Goal: Task Accomplishment & Management: Manage account settings

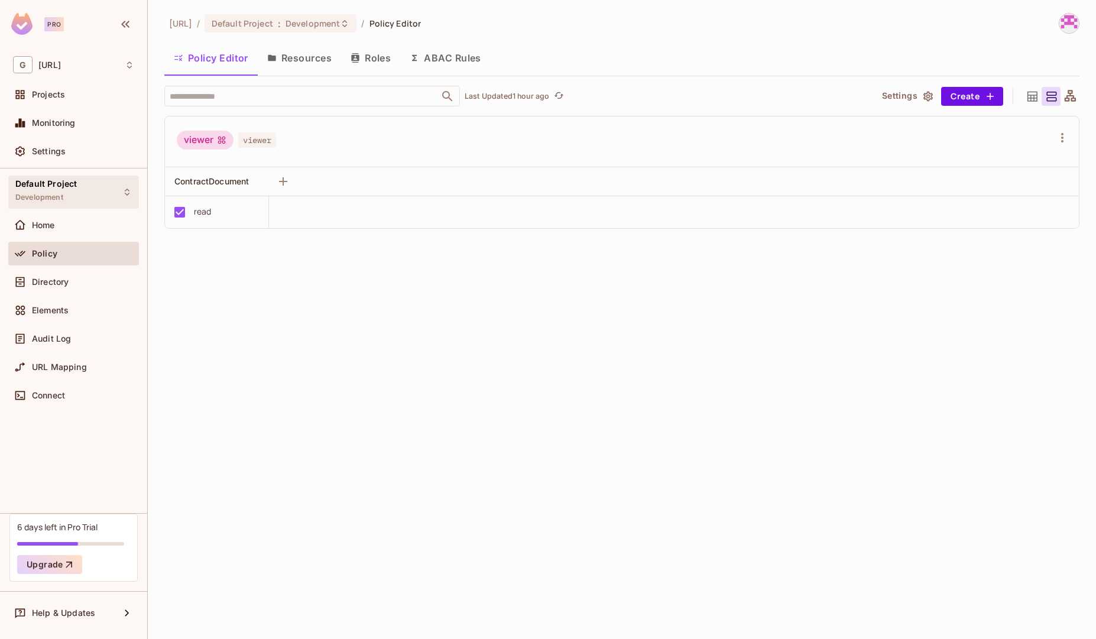
click at [78, 199] on div "Default Project Development" at bounding box center [73, 192] width 131 height 33
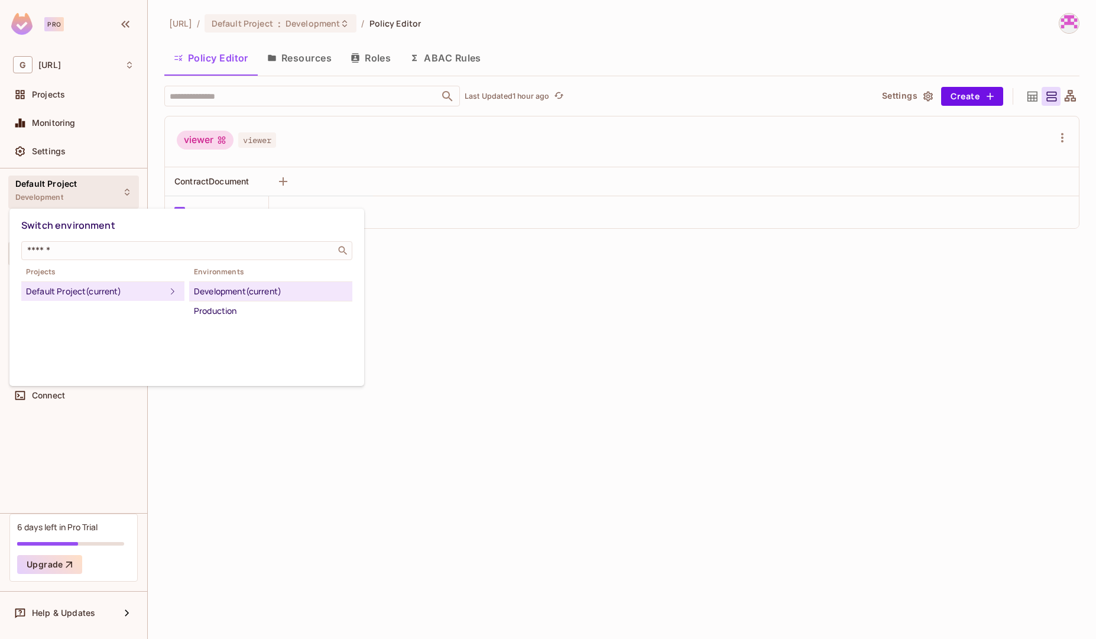
click at [78, 199] on div at bounding box center [548, 319] width 1096 height 639
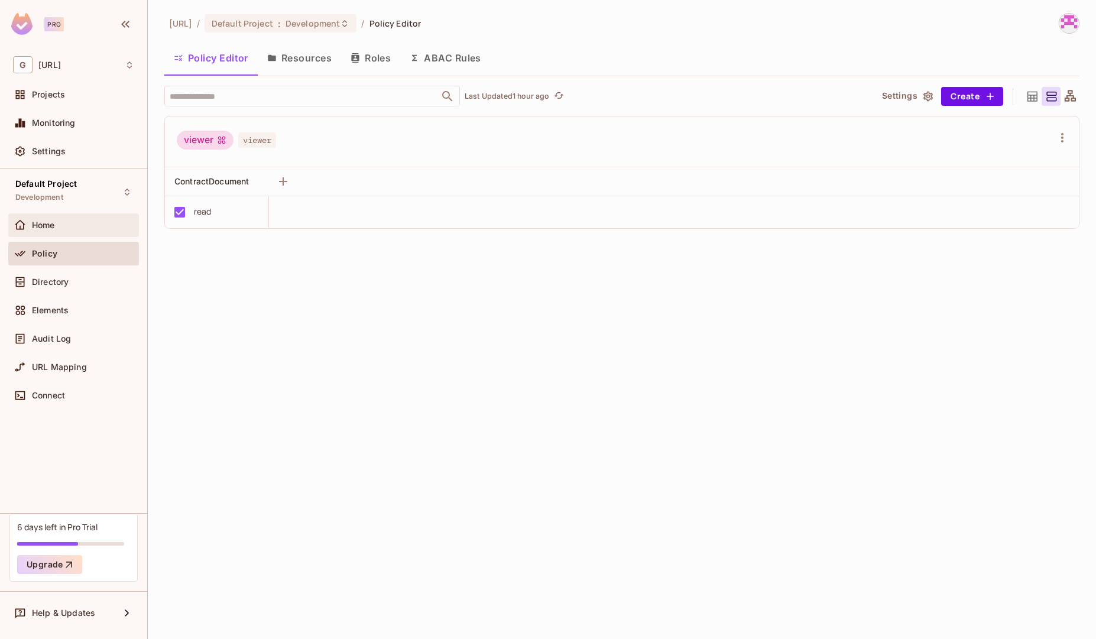
click at [51, 228] on span "Home" at bounding box center [43, 225] width 23 height 9
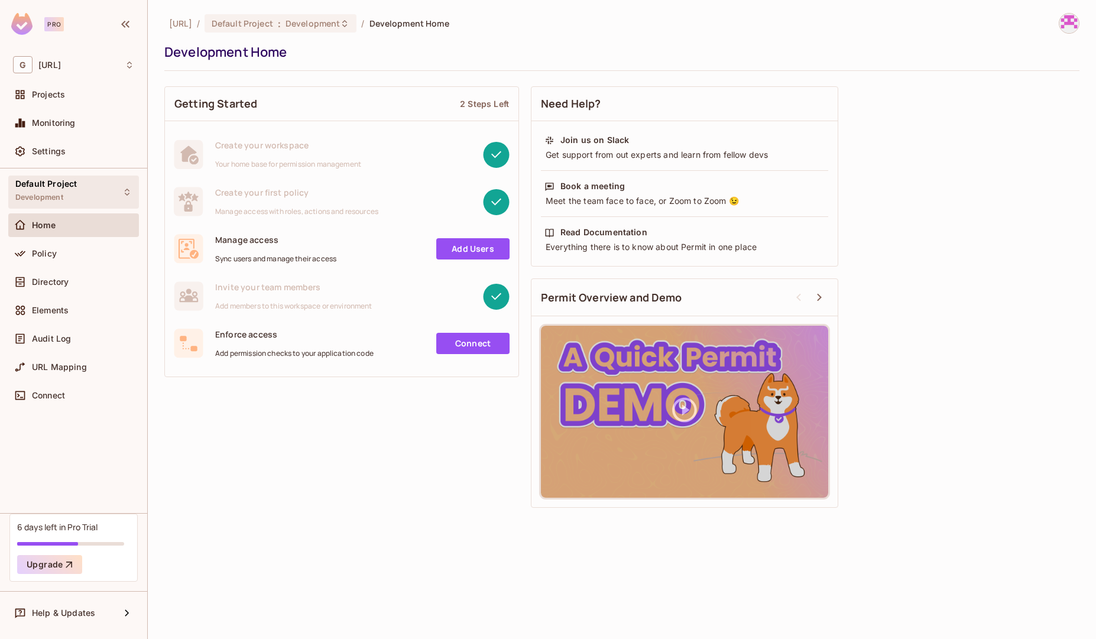
click at [59, 194] on span "Development" at bounding box center [39, 197] width 48 height 9
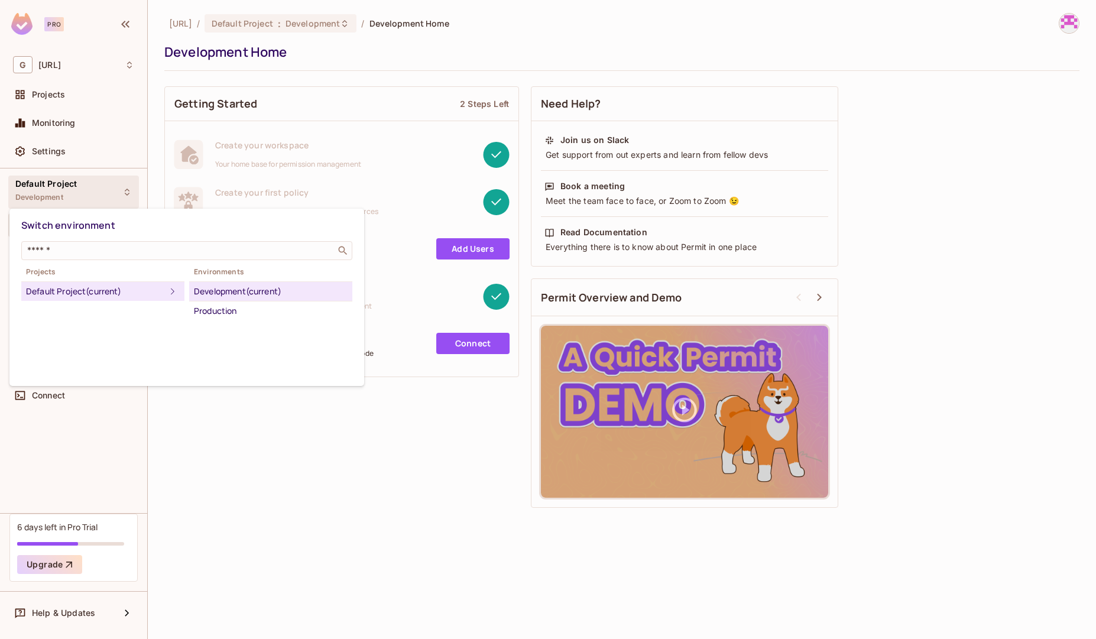
click at [226, 296] on div "Development (current)" at bounding box center [271, 291] width 154 height 14
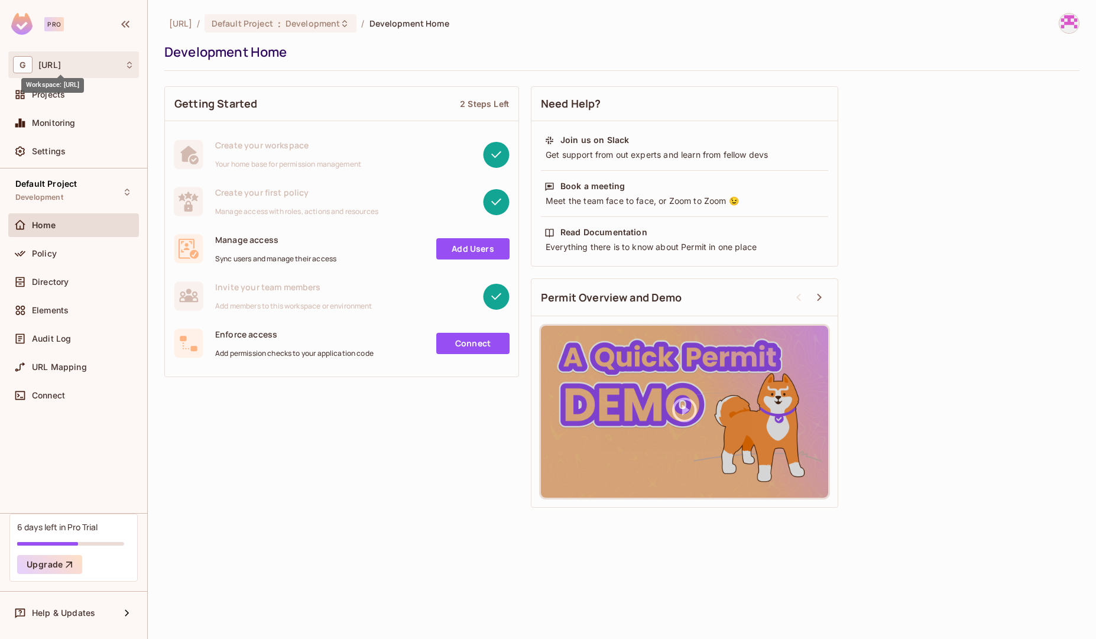
click at [61, 67] on span "[URL]" at bounding box center [49, 64] width 22 height 9
click at [92, 105] on li "[URL] genworxai" at bounding box center [86, 99] width 155 height 32
click at [70, 153] on div "Settings" at bounding box center [83, 151] width 102 height 9
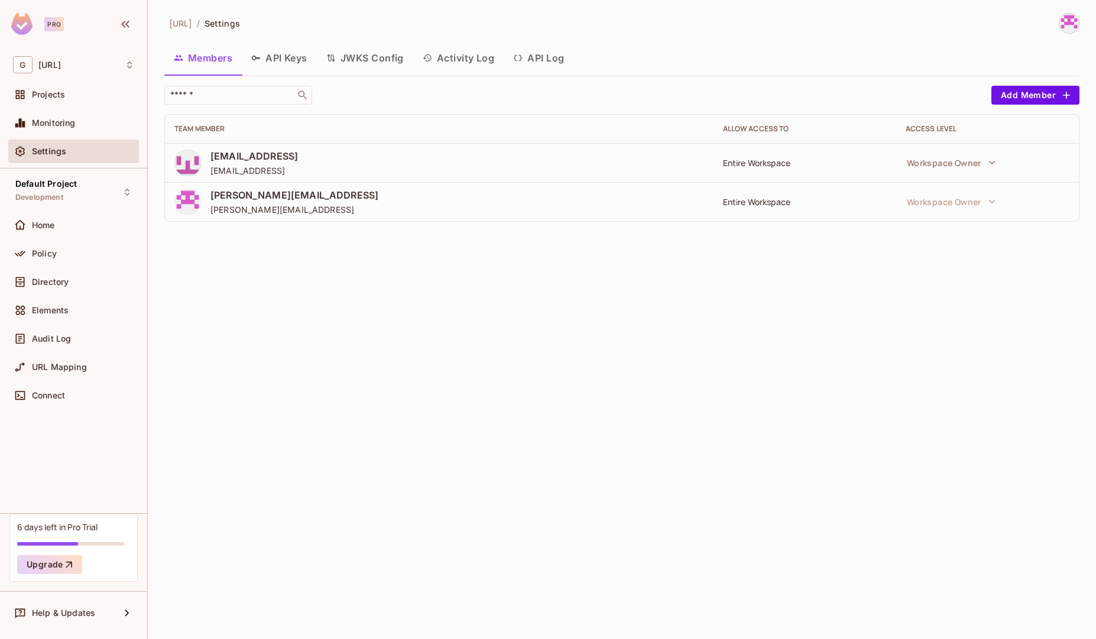
click at [287, 60] on button "API Keys" at bounding box center [279, 58] width 75 height 30
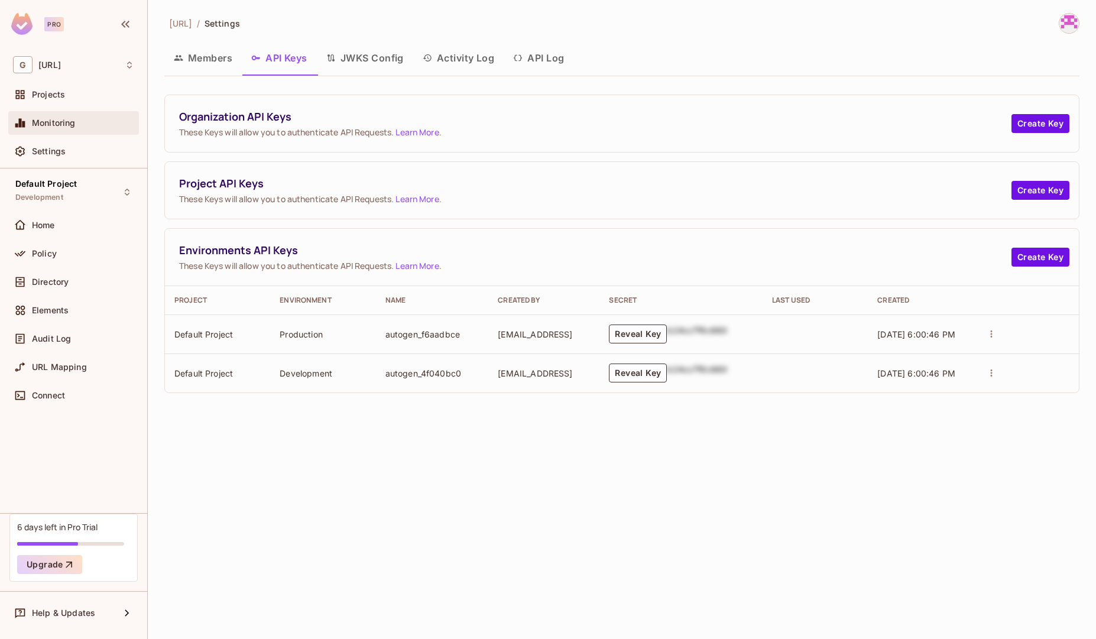
click at [66, 119] on span "Monitoring" at bounding box center [54, 122] width 44 height 9
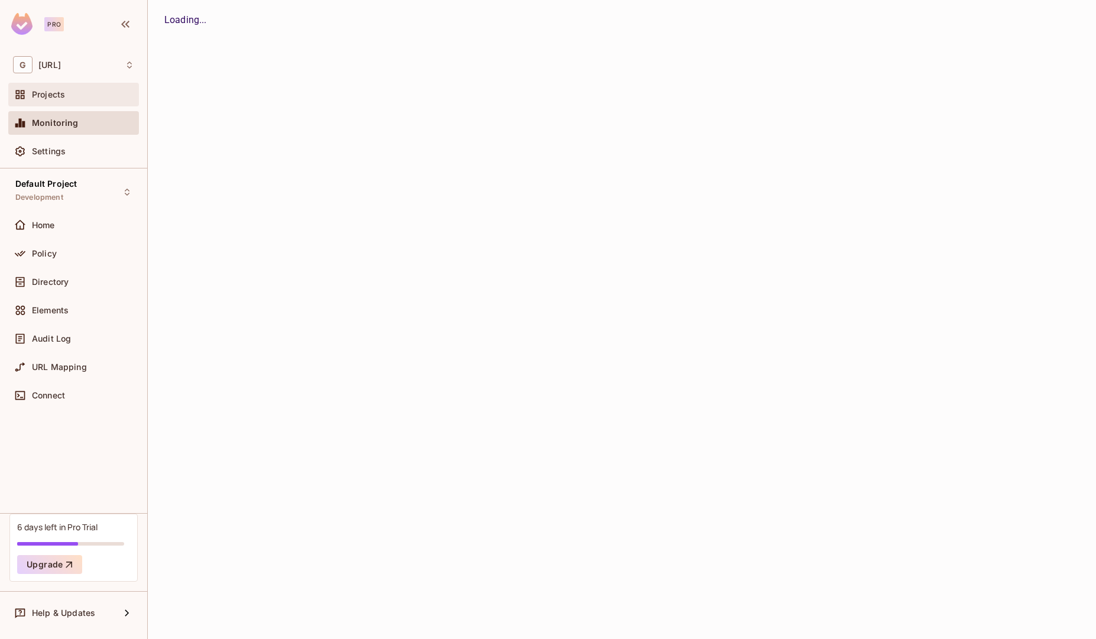
click at [54, 99] on span "Projects" at bounding box center [48, 94] width 33 height 9
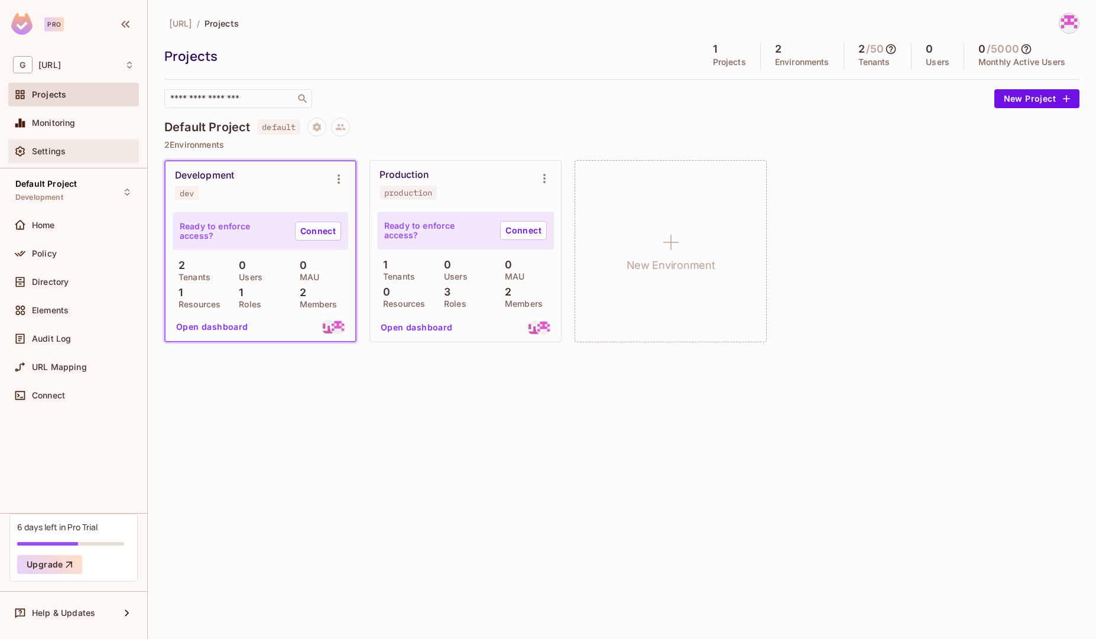
click at [56, 148] on span "Settings" at bounding box center [49, 151] width 34 height 9
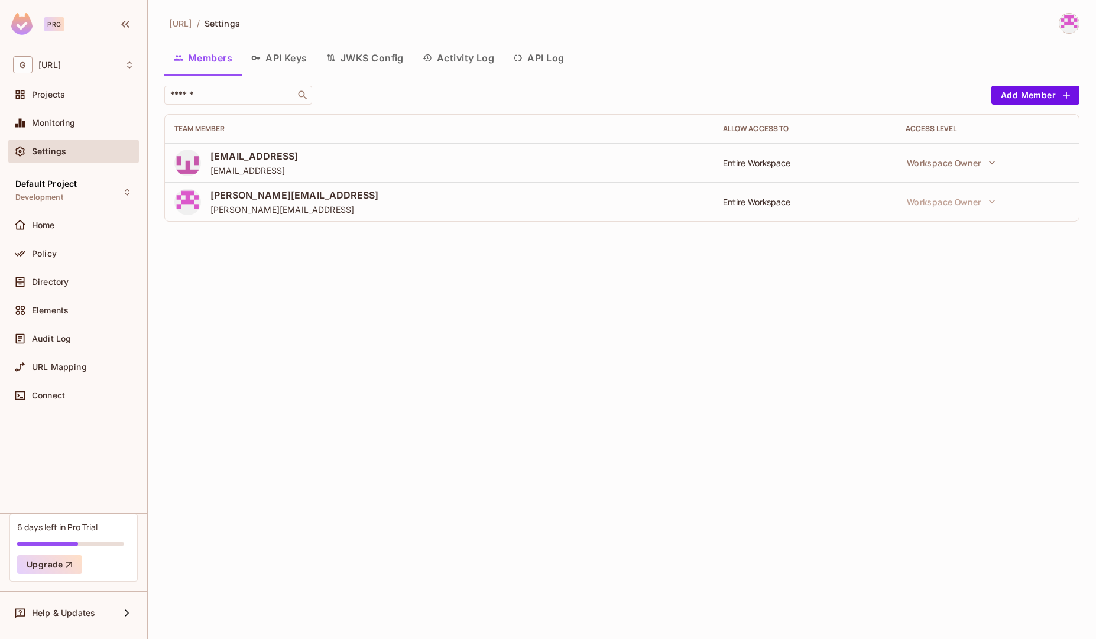
click at [291, 62] on button "API Keys" at bounding box center [279, 58] width 75 height 30
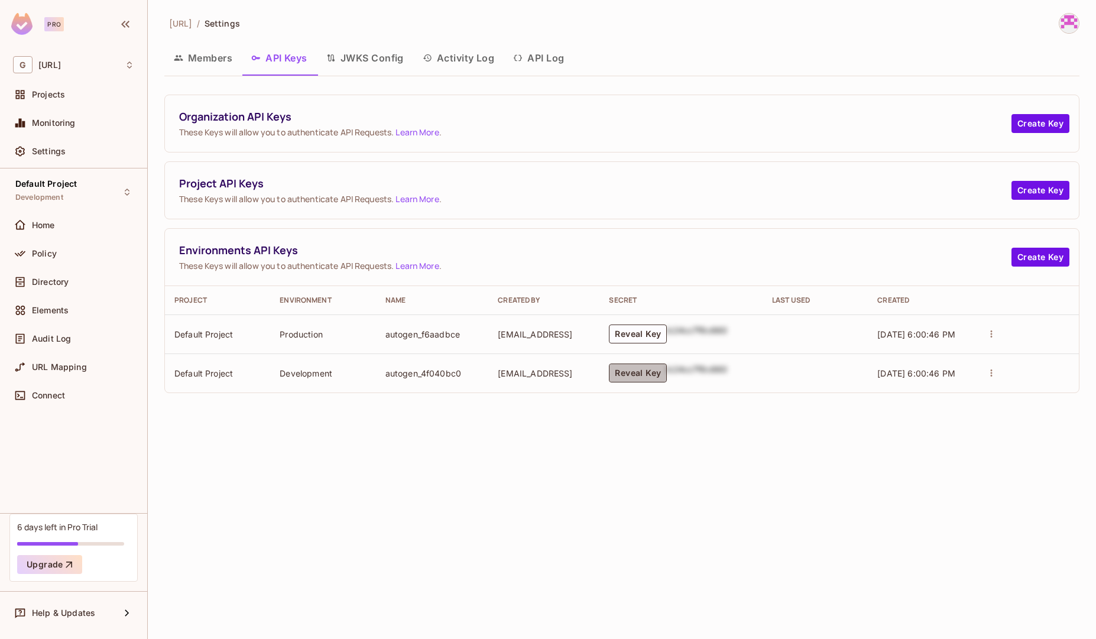
click at [637, 372] on button "Reveal Key" at bounding box center [638, 373] width 58 height 19
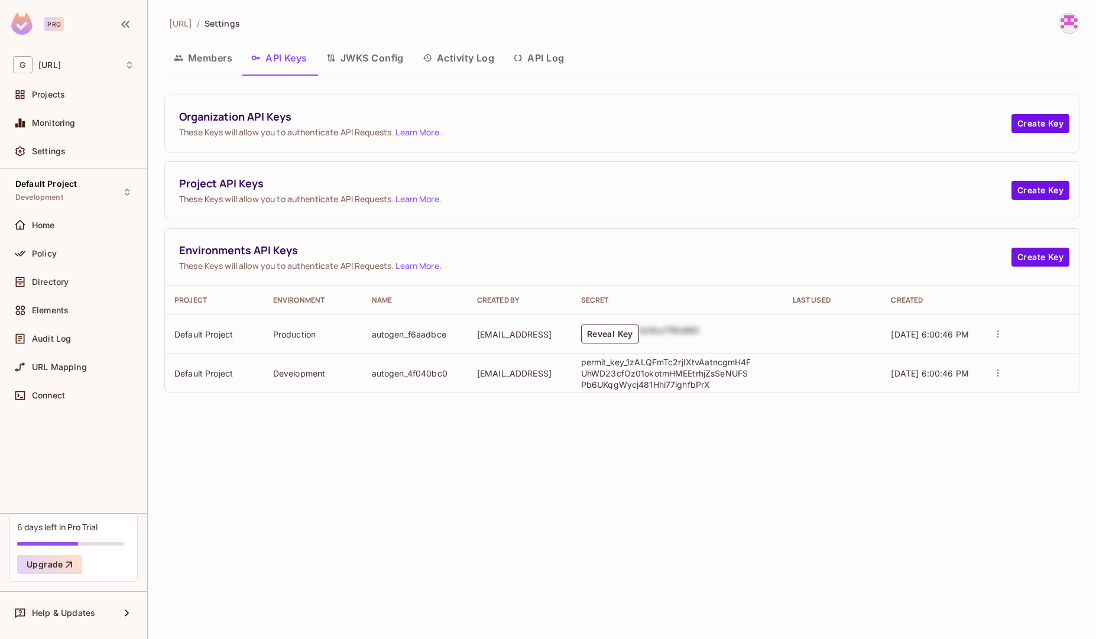
click at [590, 361] on p "permit_key_1zALQFmTc2rjIXtvAatncgmH4FUhWD23cfOz01okotmHMEEtrhjZsSeNUFSPb6UKqgWy…" at bounding box center [666, 373] width 171 height 34
copy p "permit_key_1zALQFmTc2rjIXtvAatncgmH4FUhWD23cfOz01okotmHMEEtrhjZsSeNUFSPb6UKqgWy…"
click at [556, 475] on div "[URL] / Settings Members API Keys JWKS Config Activity Log API Log Organization…" at bounding box center [622, 319] width 948 height 639
